Goal: Obtain resource: Download file/media

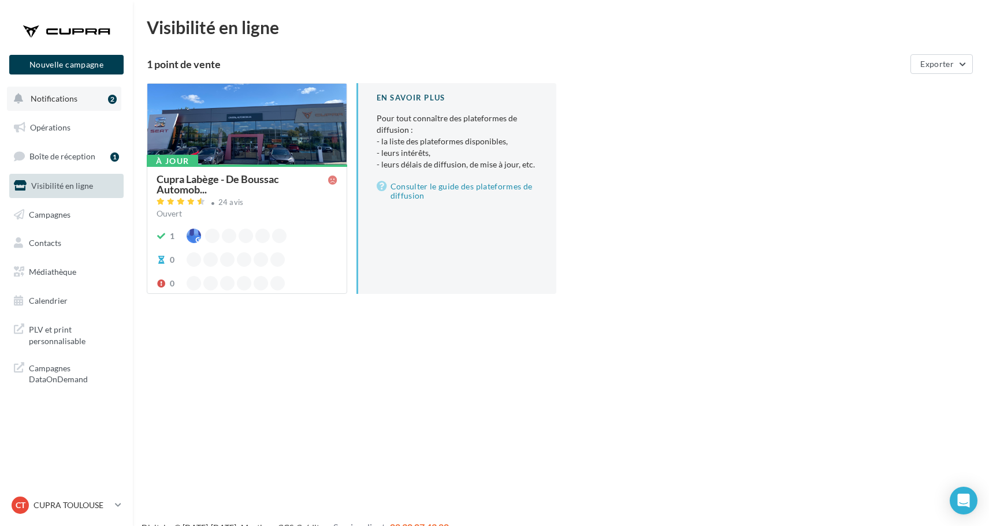
click at [80, 103] on button "Notifications 2" at bounding box center [64, 99] width 114 height 24
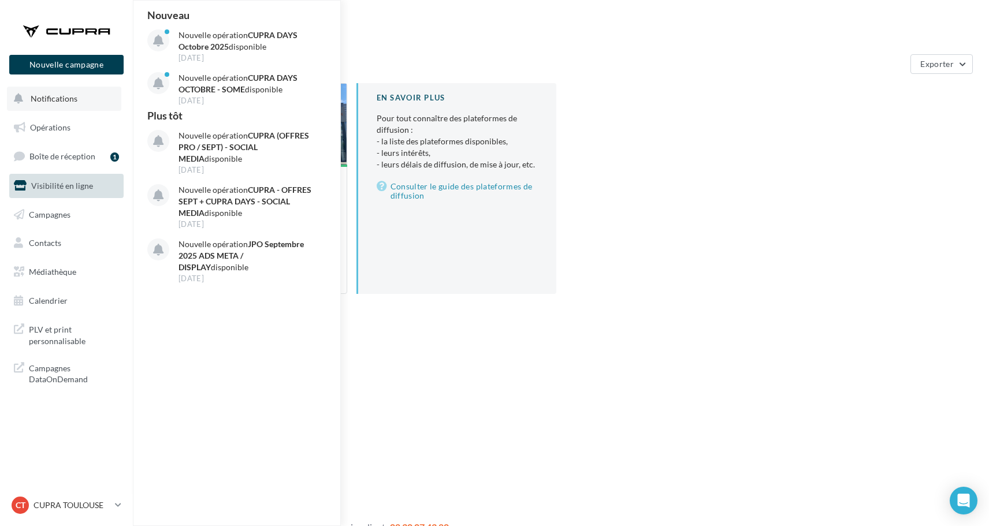
click at [76, 100] on button "Notifications Nouveau Nouvelle opération CUPRA DAYS [DATE] disponible [DATE] No…" at bounding box center [64, 99] width 114 height 24
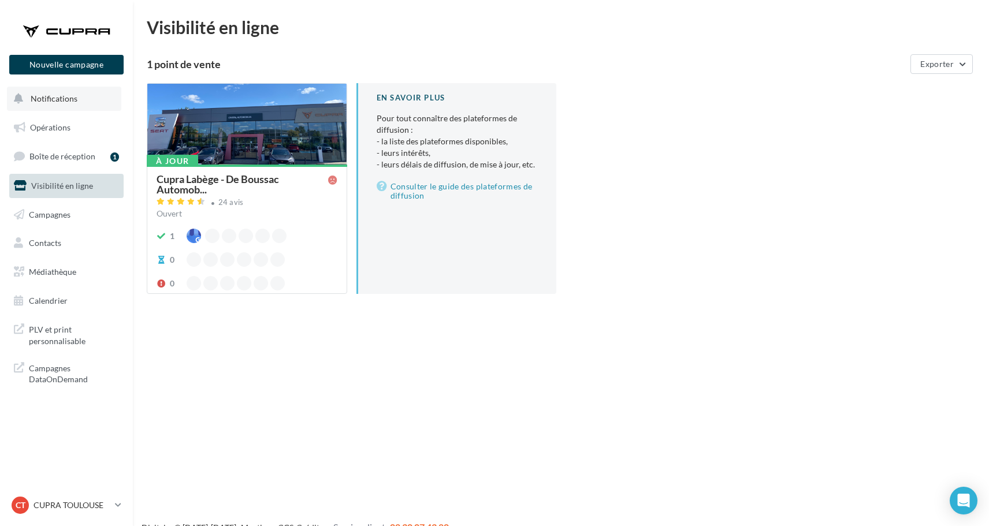
click at [76, 100] on button "Notifications" at bounding box center [64, 99] width 114 height 24
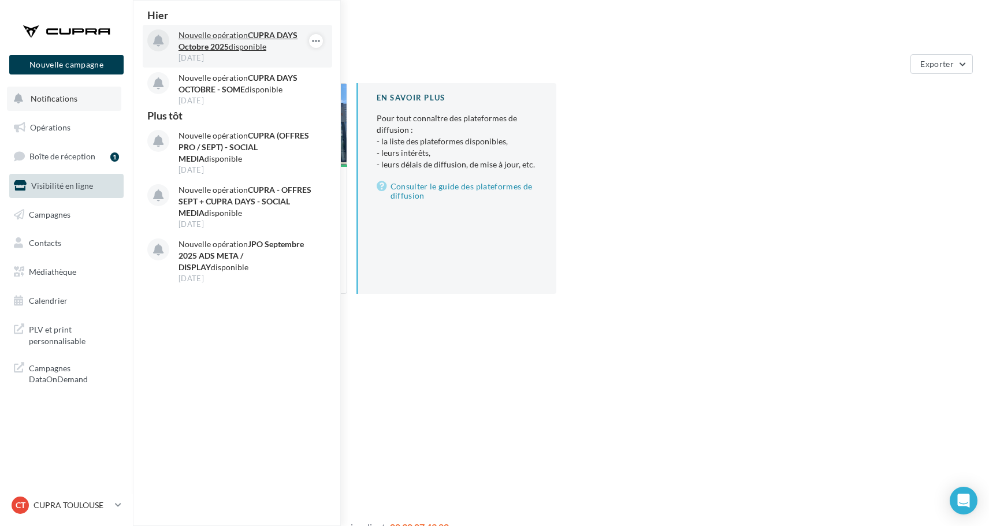
click at [223, 36] on p "Nouvelle opération CUPRA DAYS [DATE] disponible" at bounding box center [245, 40] width 134 height 23
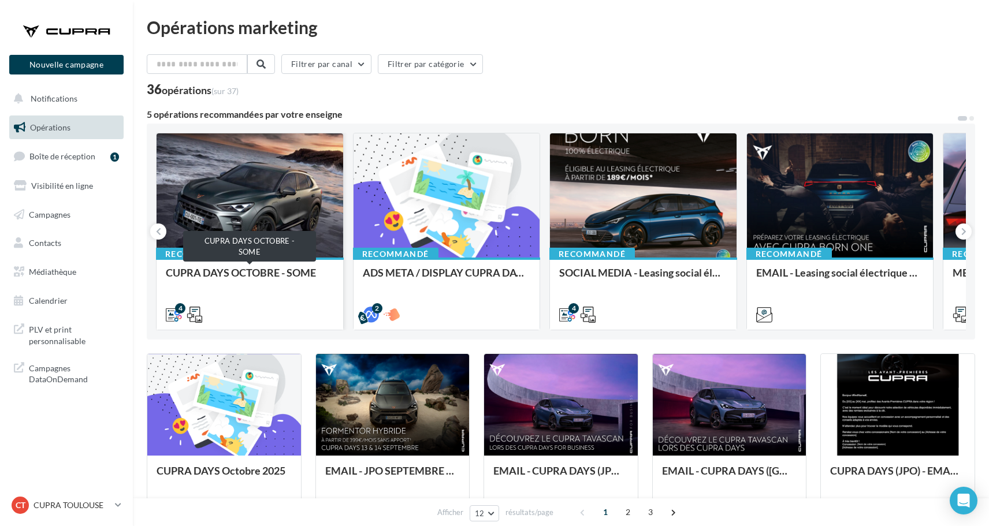
click at [276, 274] on div "CUPRA DAYS OCTOBRE - SOME" at bounding box center [250, 278] width 168 height 23
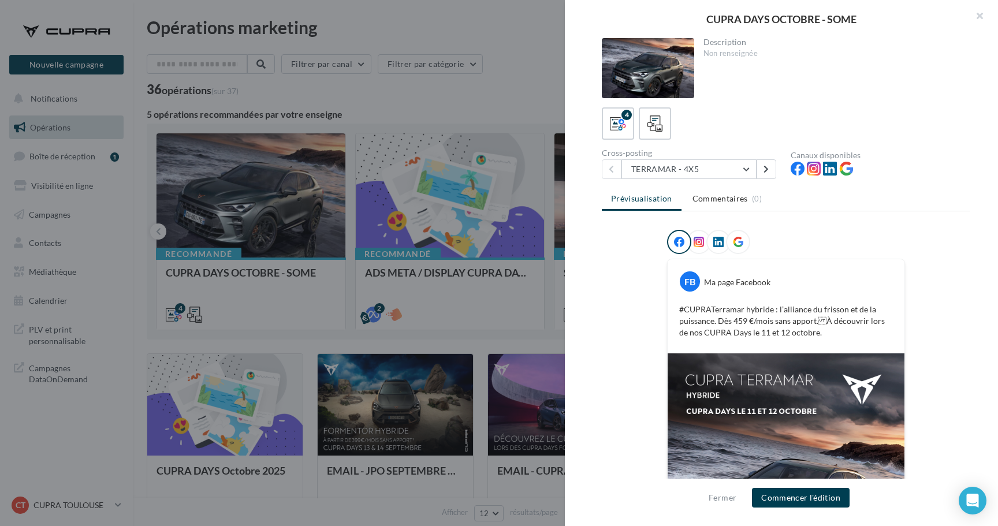
click at [733, 241] on icon at bounding box center [738, 242] width 10 height 10
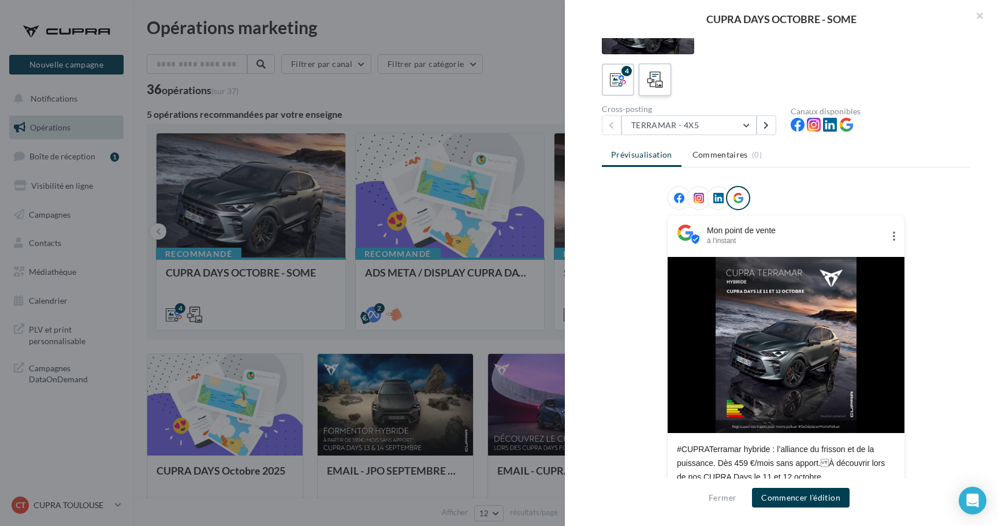
scroll to position [43, 0]
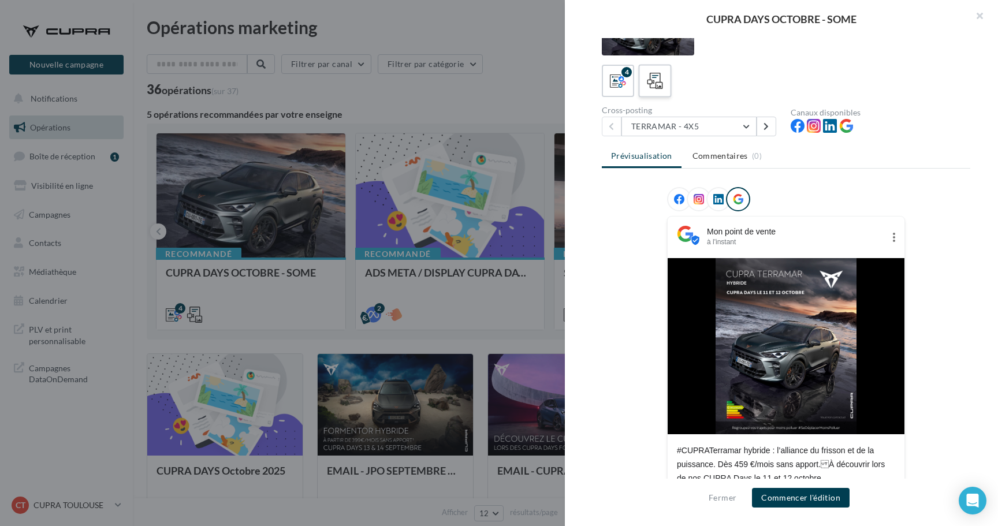
click at [663, 84] on icon at bounding box center [655, 81] width 17 height 17
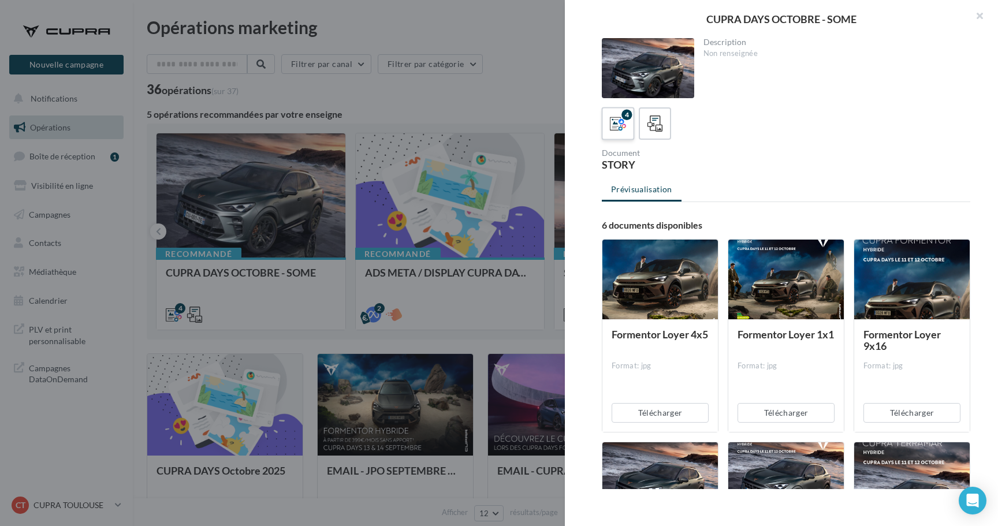
scroll to position [0, 0]
click at [626, 133] on div "4" at bounding box center [618, 123] width 21 height 21
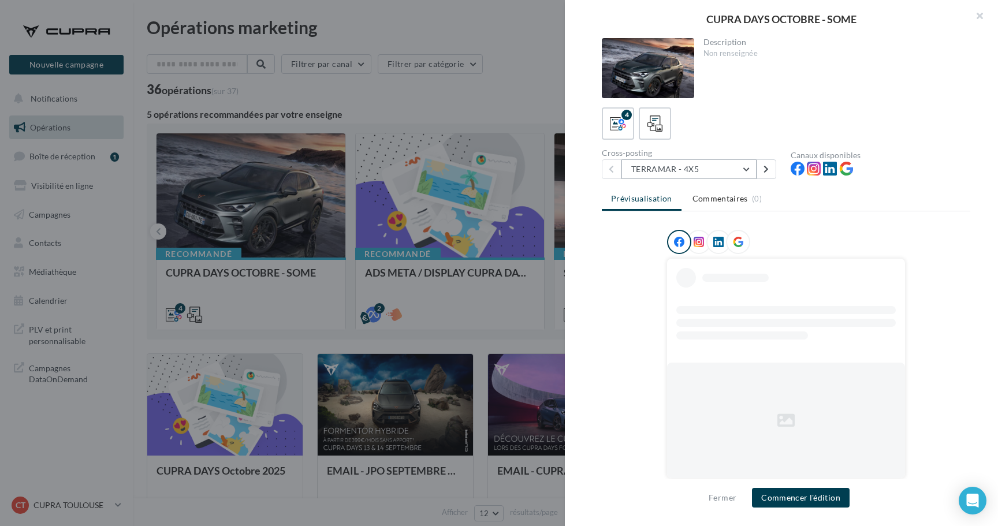
click at [686, 172] on button "TERRAMAR - 4X5" at bounding box center [689, 169] width 135 height 20
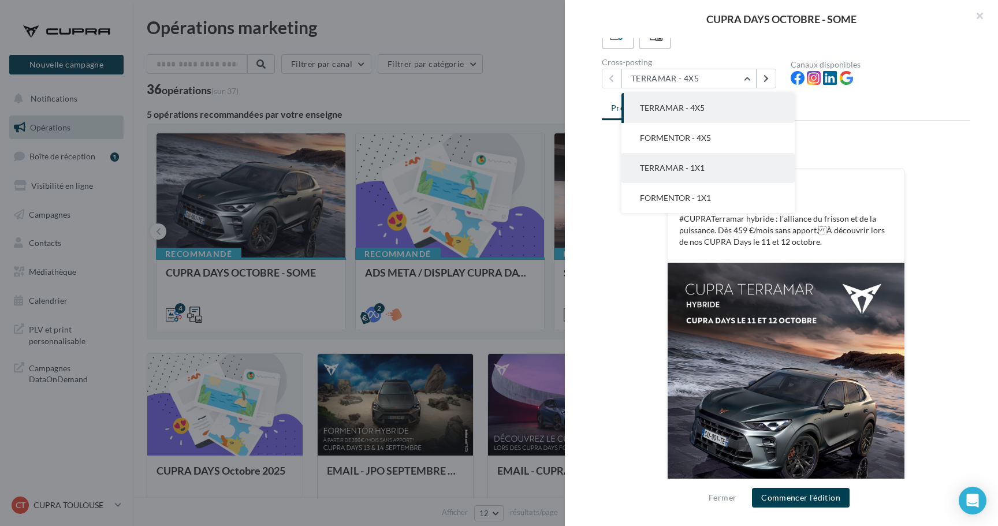
scroll to position [75, 0]
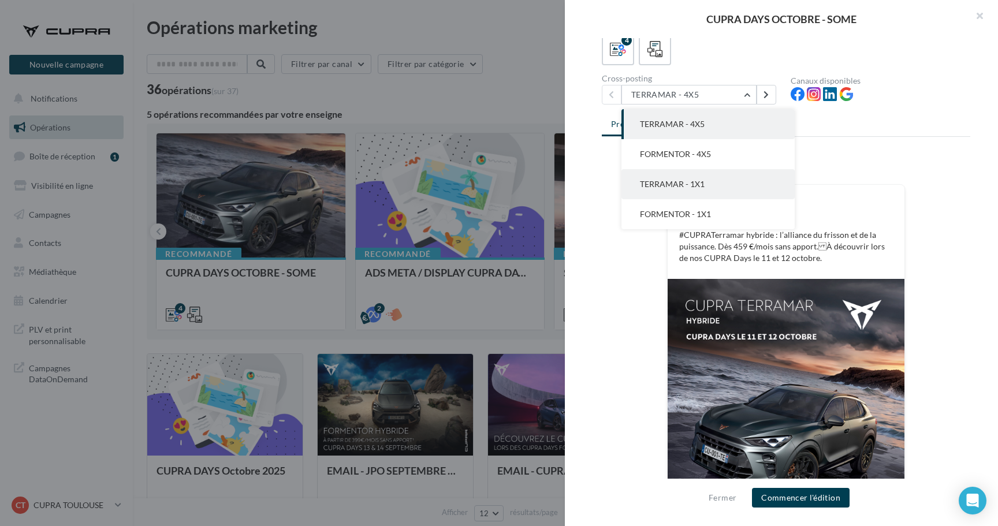
click at [706, 192] on button "TERRAMAR - 1X1" at bounding box center [708, 184] width 173 height 30
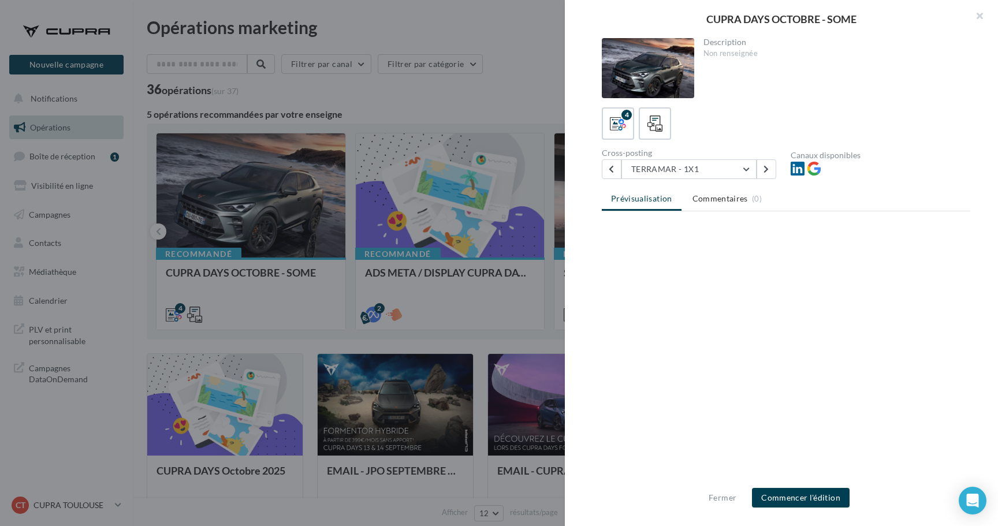
scroll to position [0, 0]
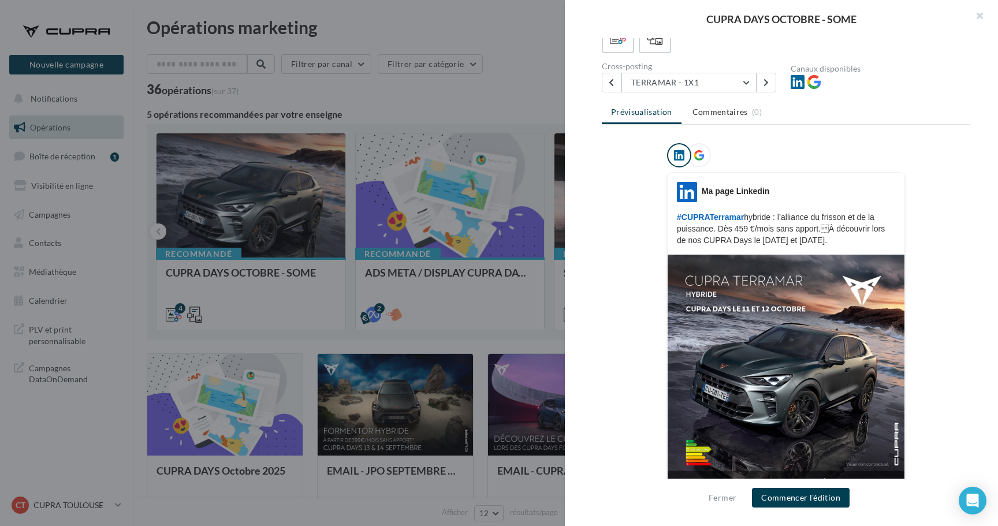
click at [699, 159] on div at bounding box center [699, 155] width 24 height 24
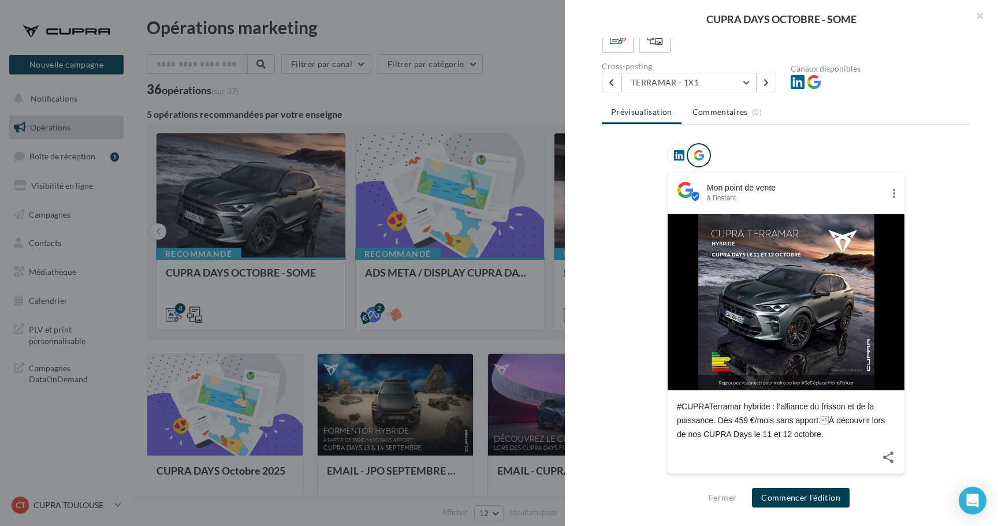
scroll to position [86, 0]
click at [707, 85] on button "TERRAMAR - 1X1" at bounding box center [689, 83] width 135 height 20
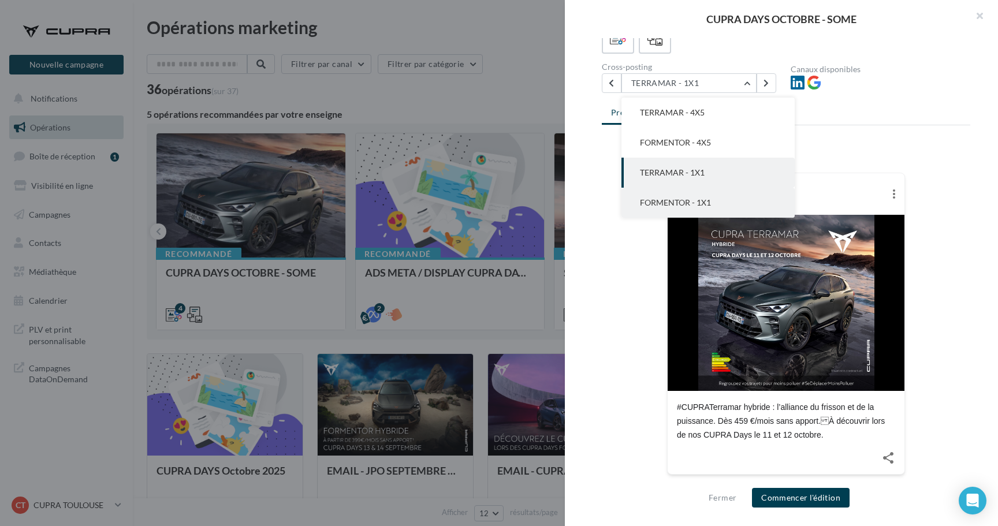
click at [691, 196] on button "FORMENTOR - 1X1" at bounding box center [708, 203] width 173 height 30
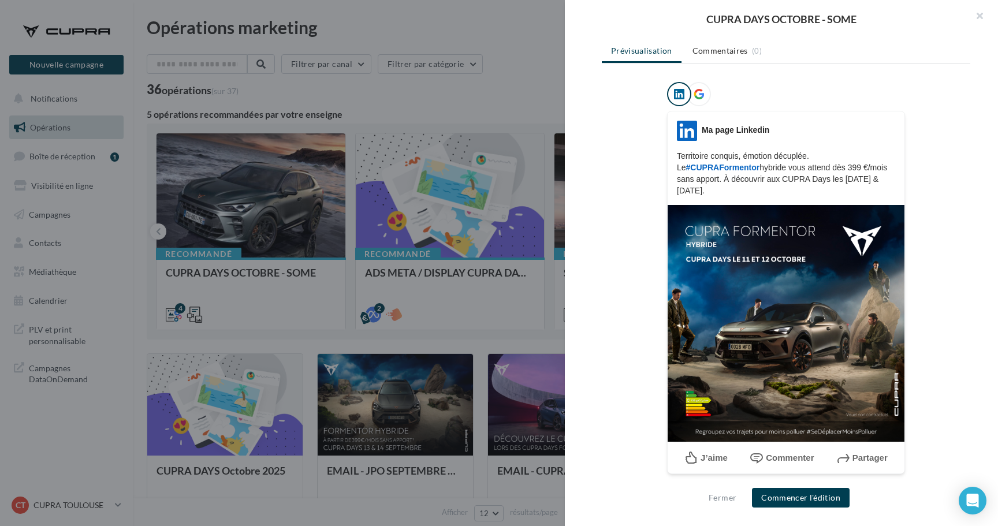
scroll to position [147, 0]
click at [677, 156] on p "Territoire conquis, émotion décuplée. Le #CUPRAFormentor hybride vous attend dè…" at bounding box center [786, 174] width 218 height 46
drag, startPoint x: 676, startPoint y: 156, endPoint x: 700, endPoint y: 189, distance: 41.0
click at [700, 189] on p "Territoire conquis, émotion décuplée. Le #CUPRAFormentor hybride vous attend dè…" at bounding box center [786, 174] width 218 height 46
click at [705, 190] on p "Territoire conquis, émotion décuplée. Le #CUPRAFormentor hybride vous attend dè…" at bounding box center [786, 174] width 218 height 46
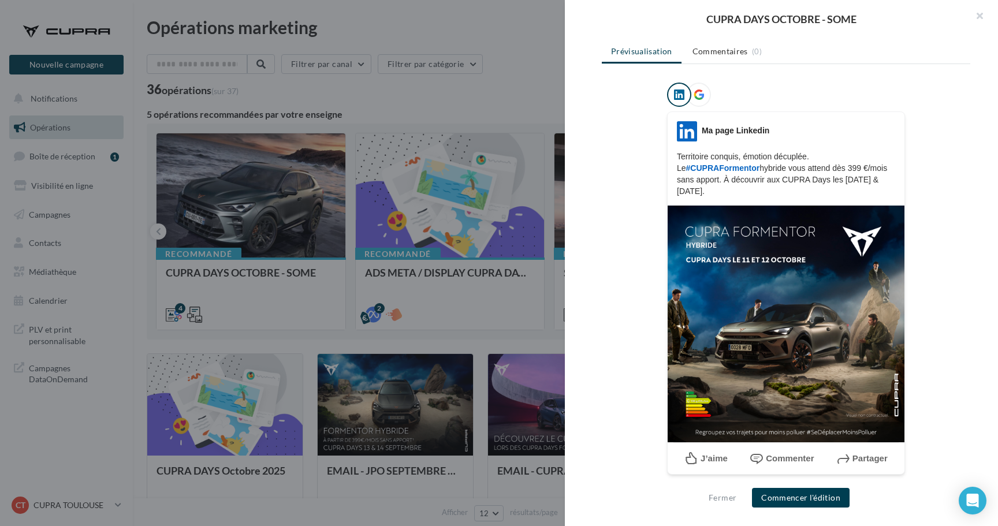
drag, startPoint x: 706, startPoint y: 195, endPoint x: 673, endPoint y: 159, distance: 48.6
click at [677, 159] on p "Territoire conquis, émotion décuplée. Le #CUPRAFormentor hybride vous attend dè…" at bounding box center [786, 174] width 218 height 46
click at [694, 99] on icon at bounding box center [699, 95] width 10 height 10
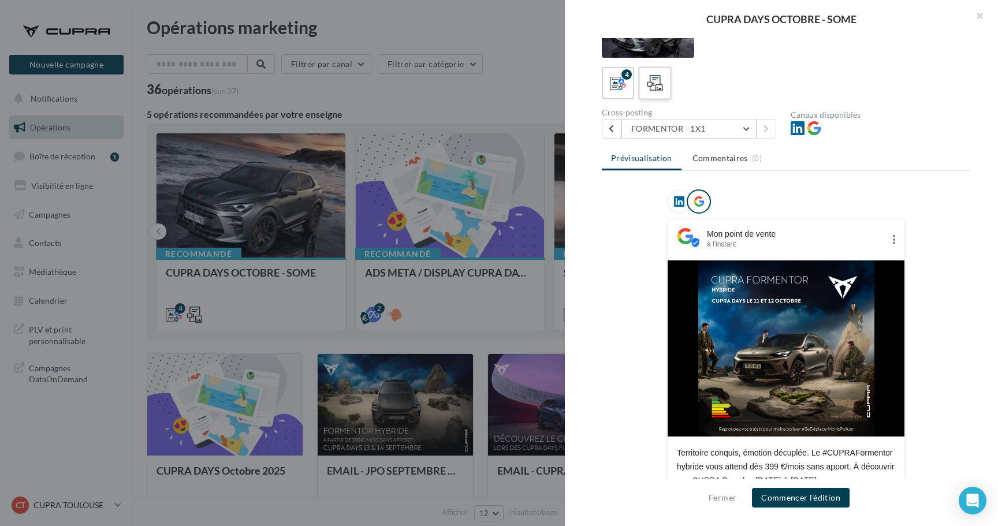
scroll to position [36, 0]
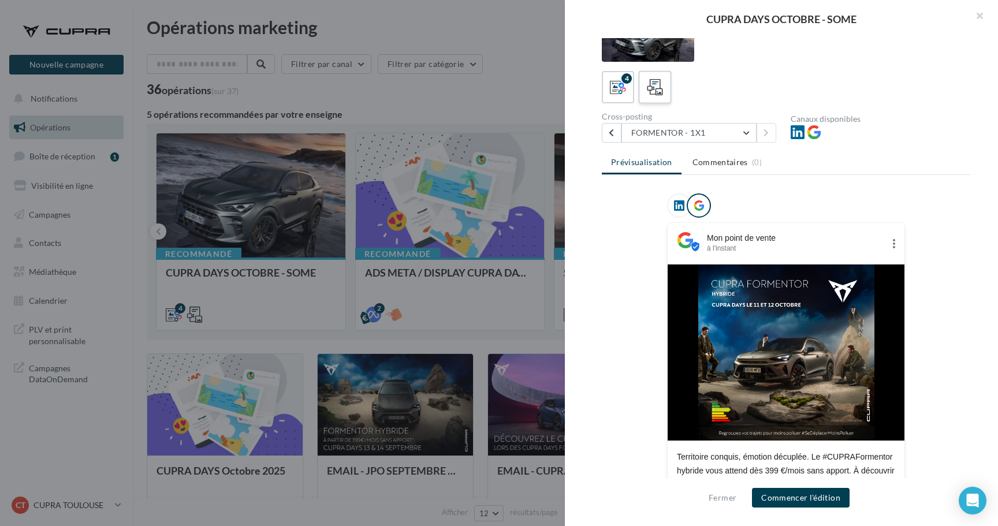
click at [665, 80] on div at bounding box center [655, 87] width 21 height 21
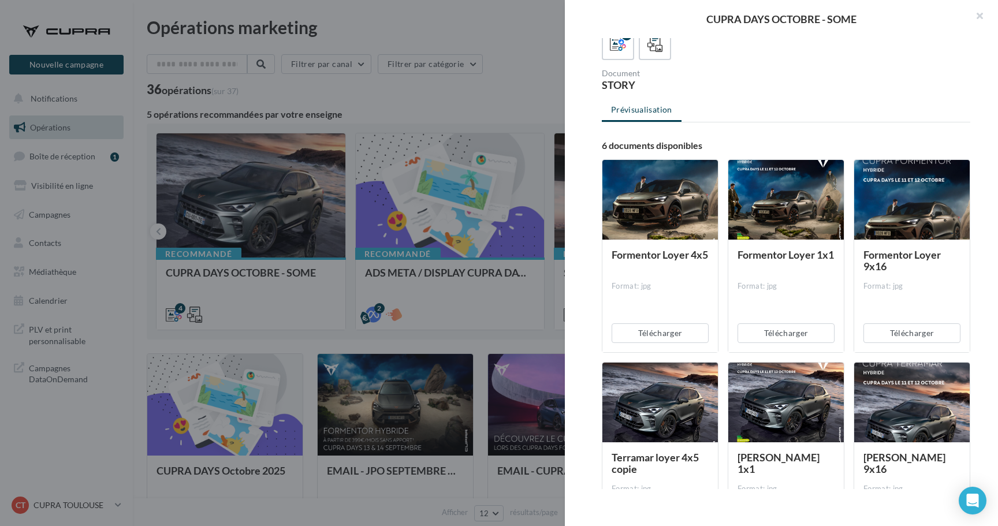
scroll to position [87, 0]
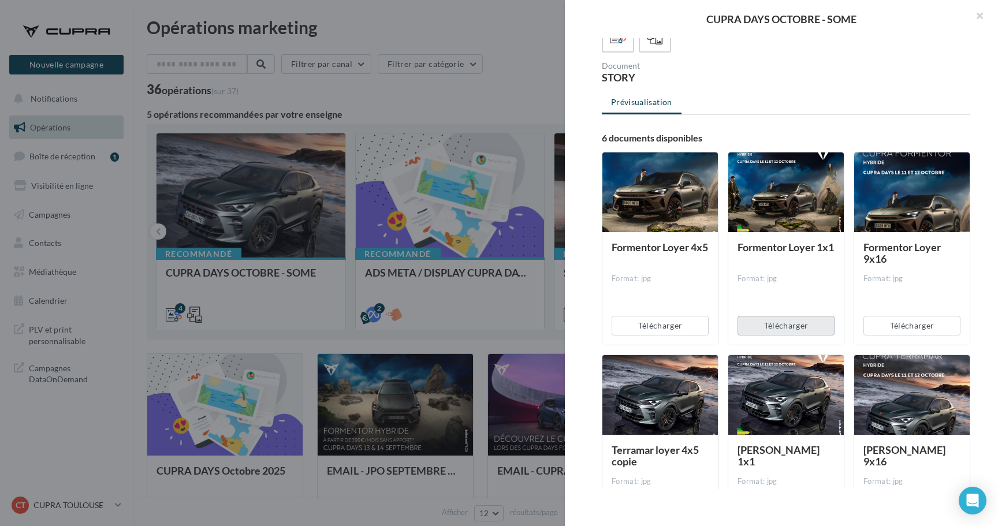
click at [784, 326] on button "Télécharger" at bounding box center [786, 326] width 97 height 20
click at [620, 127] on div "Prévisualisation 6 documents disponibles Formentor Loyer 4x5 Format: jpg Téléch…" at bounding box center [786, 243] width 369 height 302
click at [627, 50] on label "4" at bounding box center [617, 36] width 33 height 33
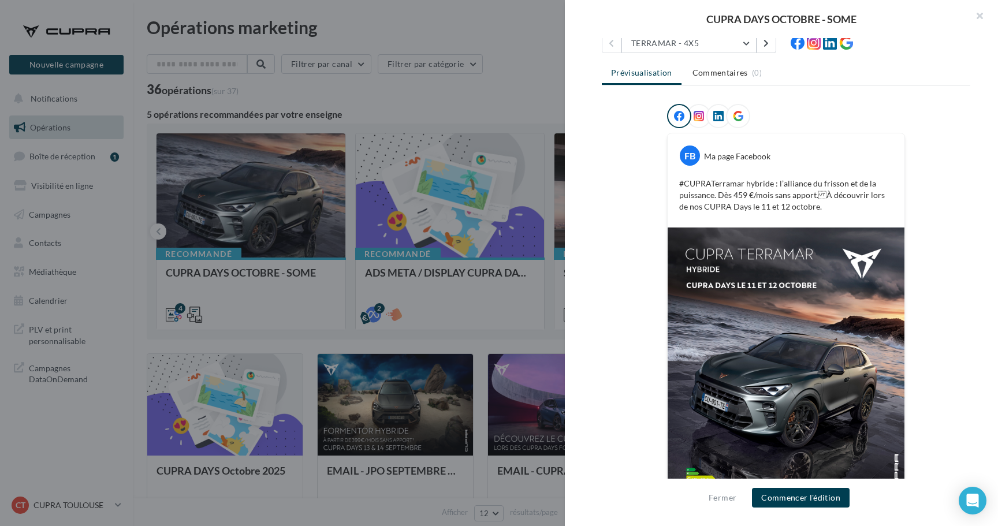
scroll to position [137, 0]
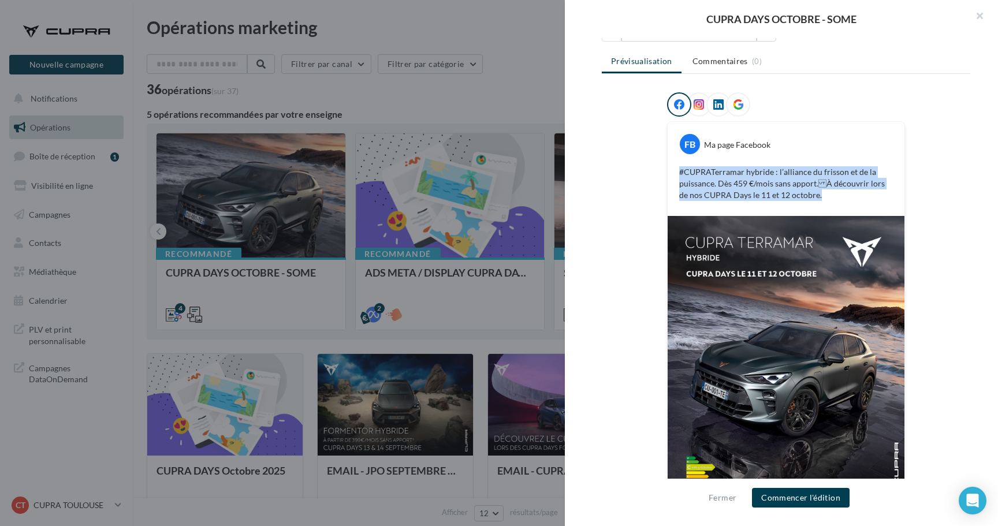
drag, startPoint x: 806, startPoint y: 197, endPoint x: 672, endPoint y: 175, distance: 135.2
click at [672, 175] on div "#CUPRATerramar hybride : l’alliance du frisson et de la puissance. Dès 459 €/mo…" at bounding box center [786, 183] width 231 height 40
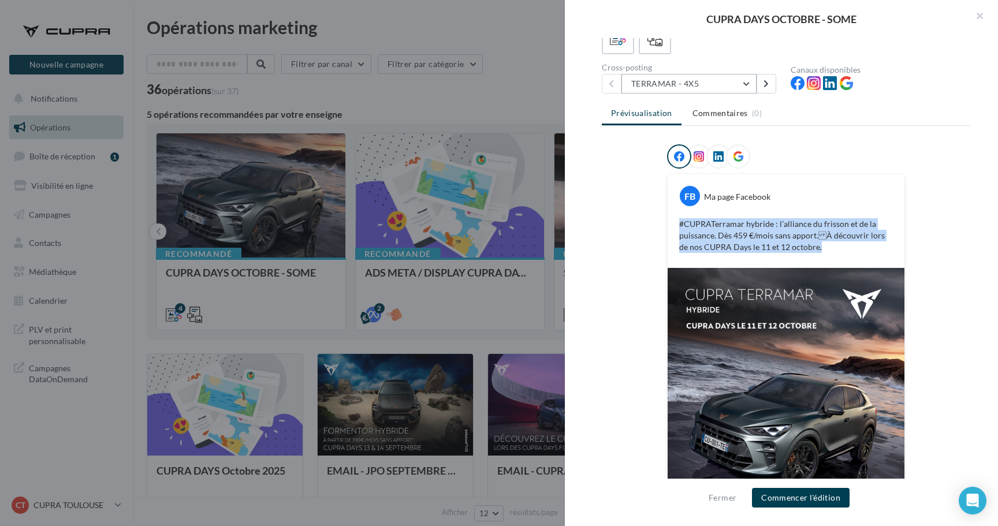
click at [661, 90] on button "TERRAMAR - 4X5" at bounding box center [689, 84] width 135 height 20
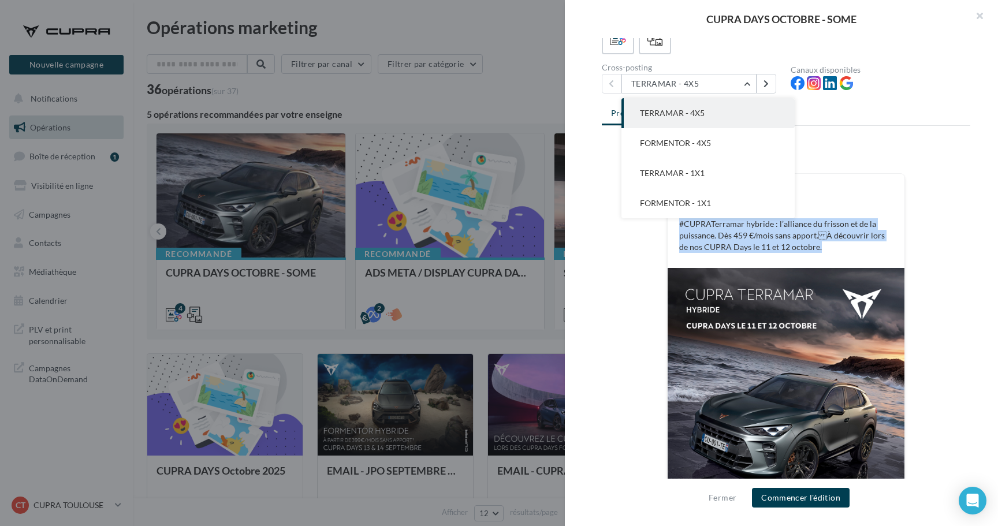
drag, startPoint x: 669, startPoint y: 174, endPoint x: 669, endPoint y: 188, distance: 13.3
click at [669, 176] on span "TERRAMAR - 1X1" at bounding box center [672, 173] width 65 height 10
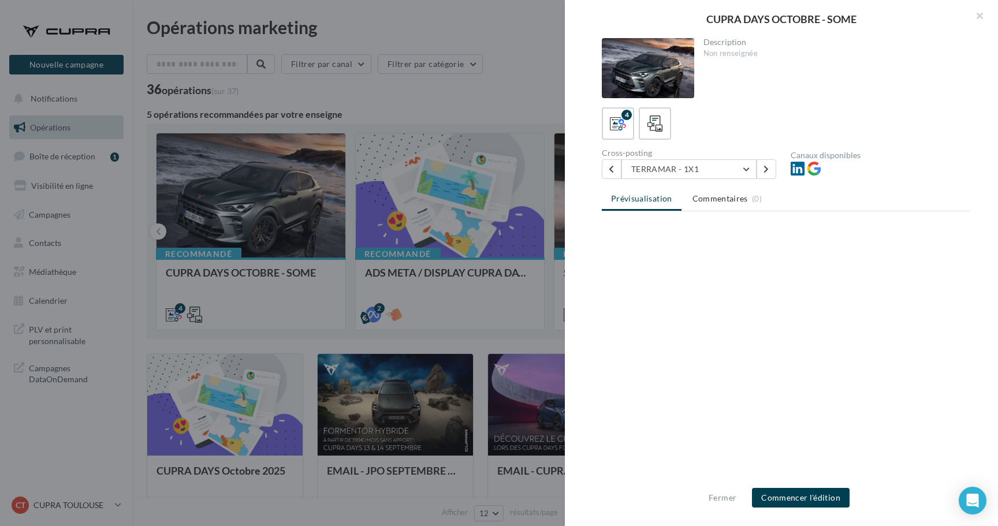
scroll to position [0, 0]
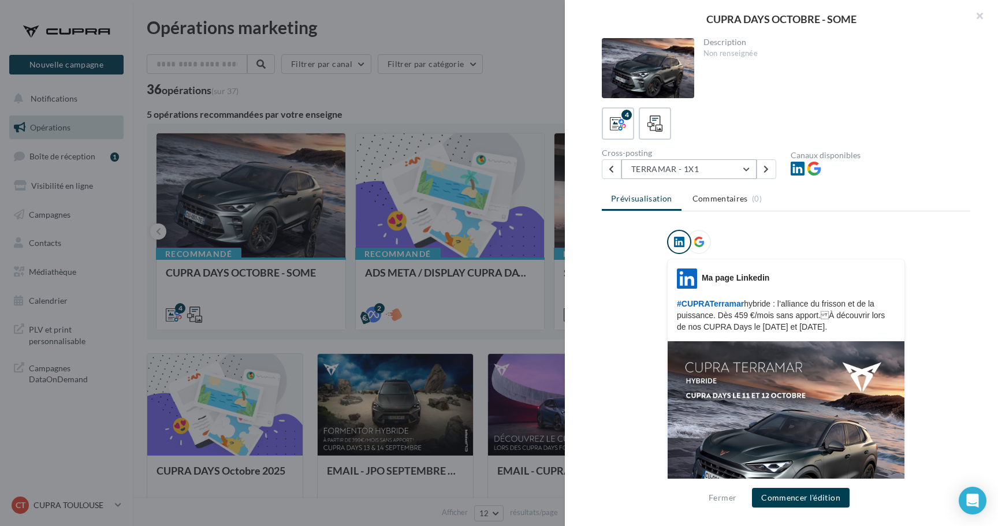
click at [667, 174] on button "TERRAMAR - 1X1" at bounding box center [689, 169] width 135 height 20
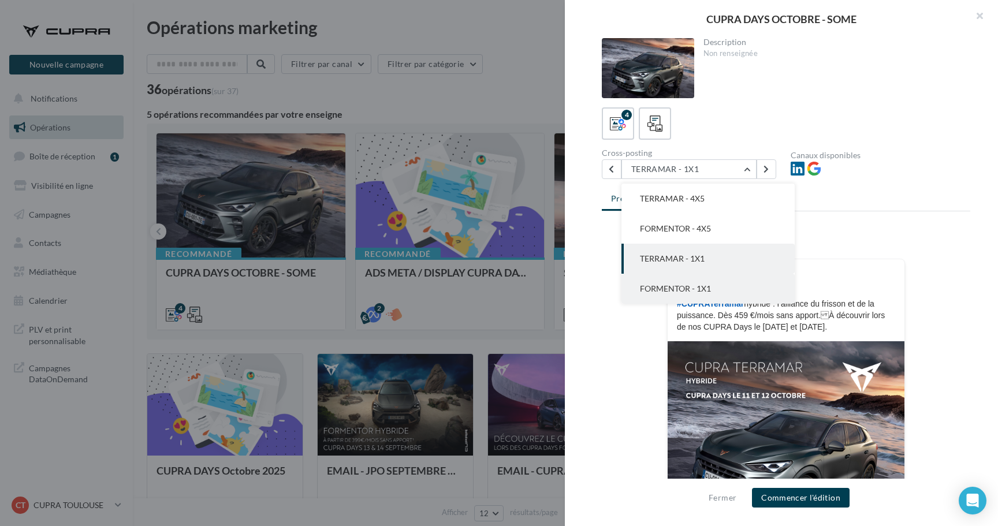
click at [666, 277] on button "FORMENTOR - 1X1" at bounding box center [708, 289] width 173 height 30
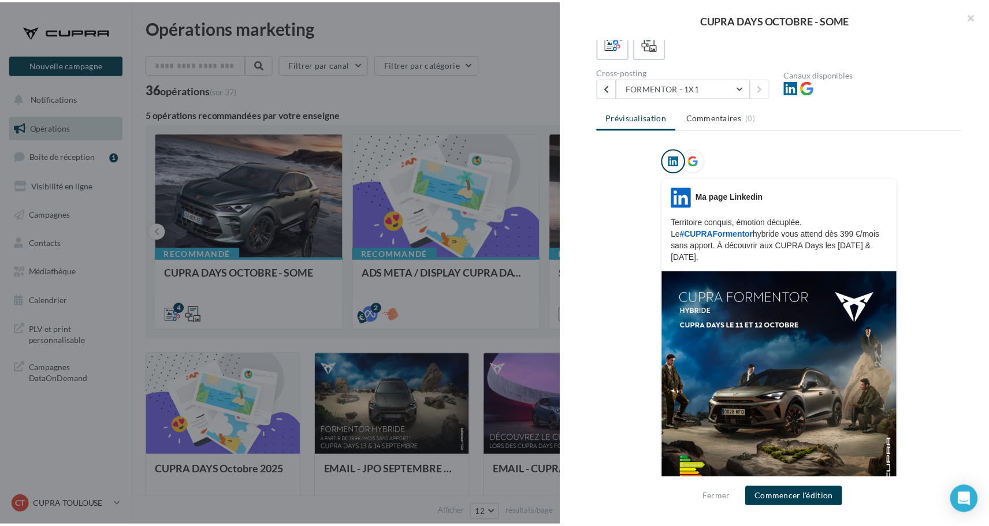
scroll to position [83, 0]
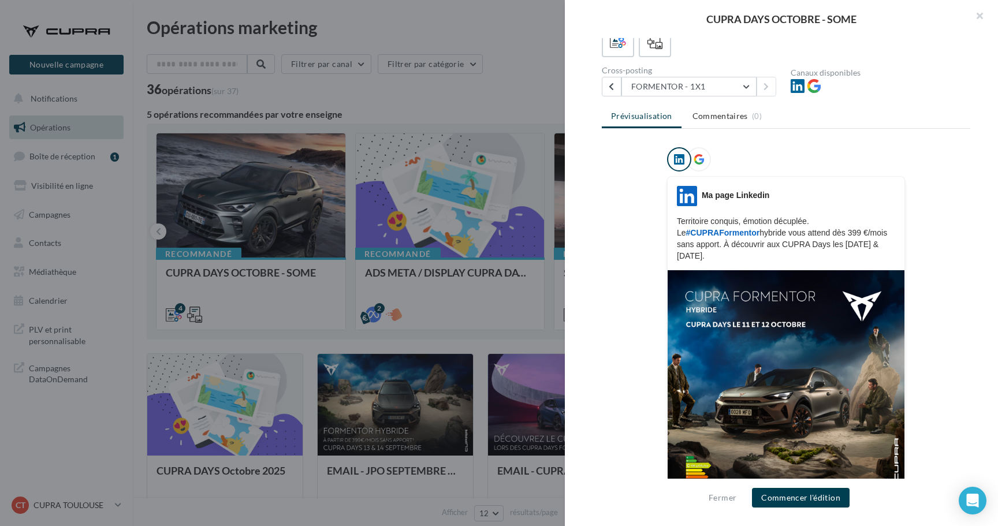
drag, startPoint x: 713, startPoint y: 256, endPoint x: 674, endPoint y: 221, distance: 52.3
click at [677, 221] on p "Territoire conquis, émotion décuplée. Le #CUPRAFormentor hybride vous attend dè…" at bounding box center [786, 238] width 218 height 46
copy p "Territoire conquis, émotion décuplée. Le #CUPRAFormentor hybride vous attend dè…"
click at [555, 76] on div at bounding box center [499, 263] width 998 height 526
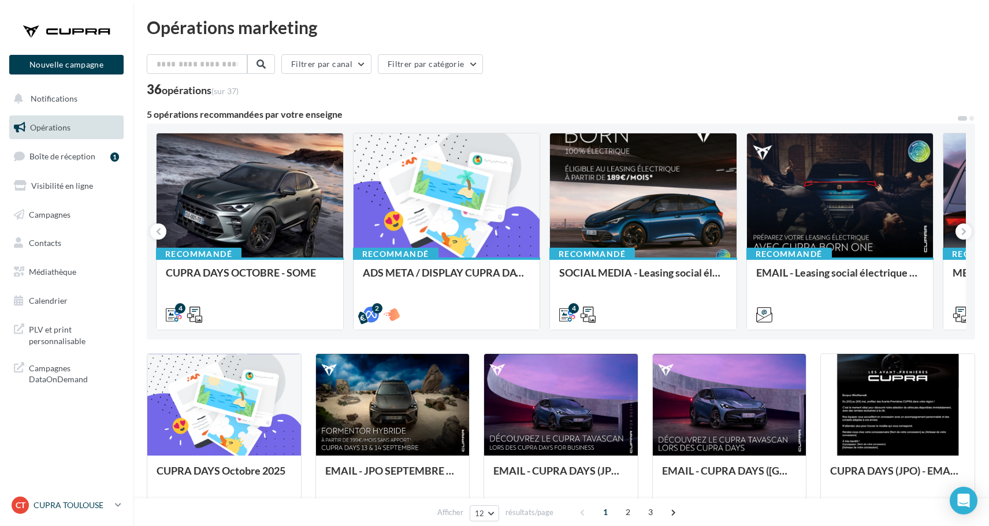
click at [118, 511] on link "CT CUPRA TOULOUSE cupra_toulouse" at bounding box center [66, 505] width 114 height 22
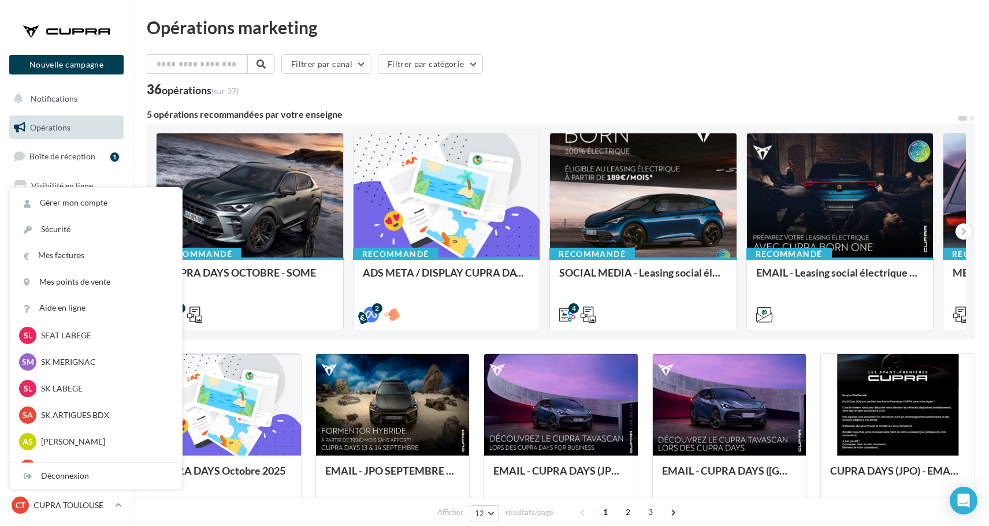
scroll to position [155, 0]
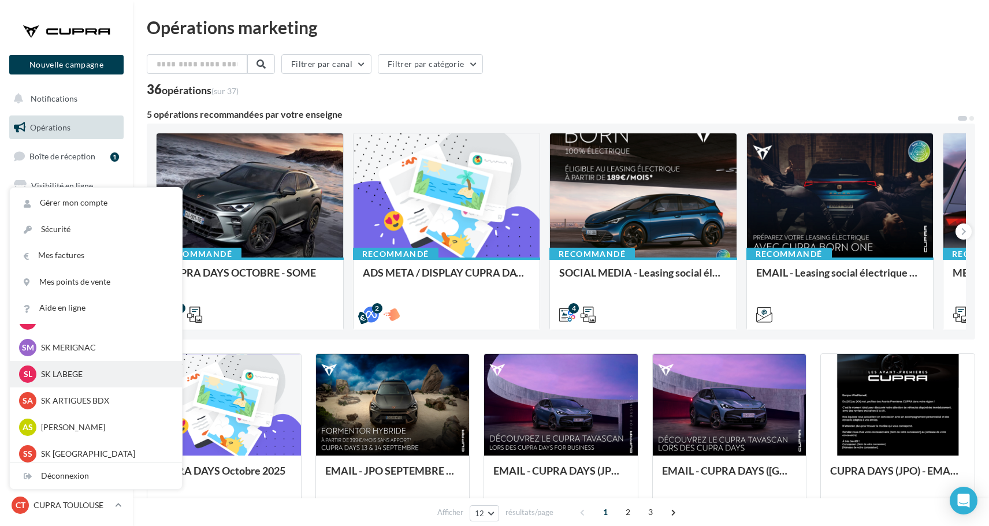
click at [85, 374] on p "SK LABEGE" at bounding box center [104, 375] width 127 height 12
